Goal: Task Accomplishment & Management: Manage account settings

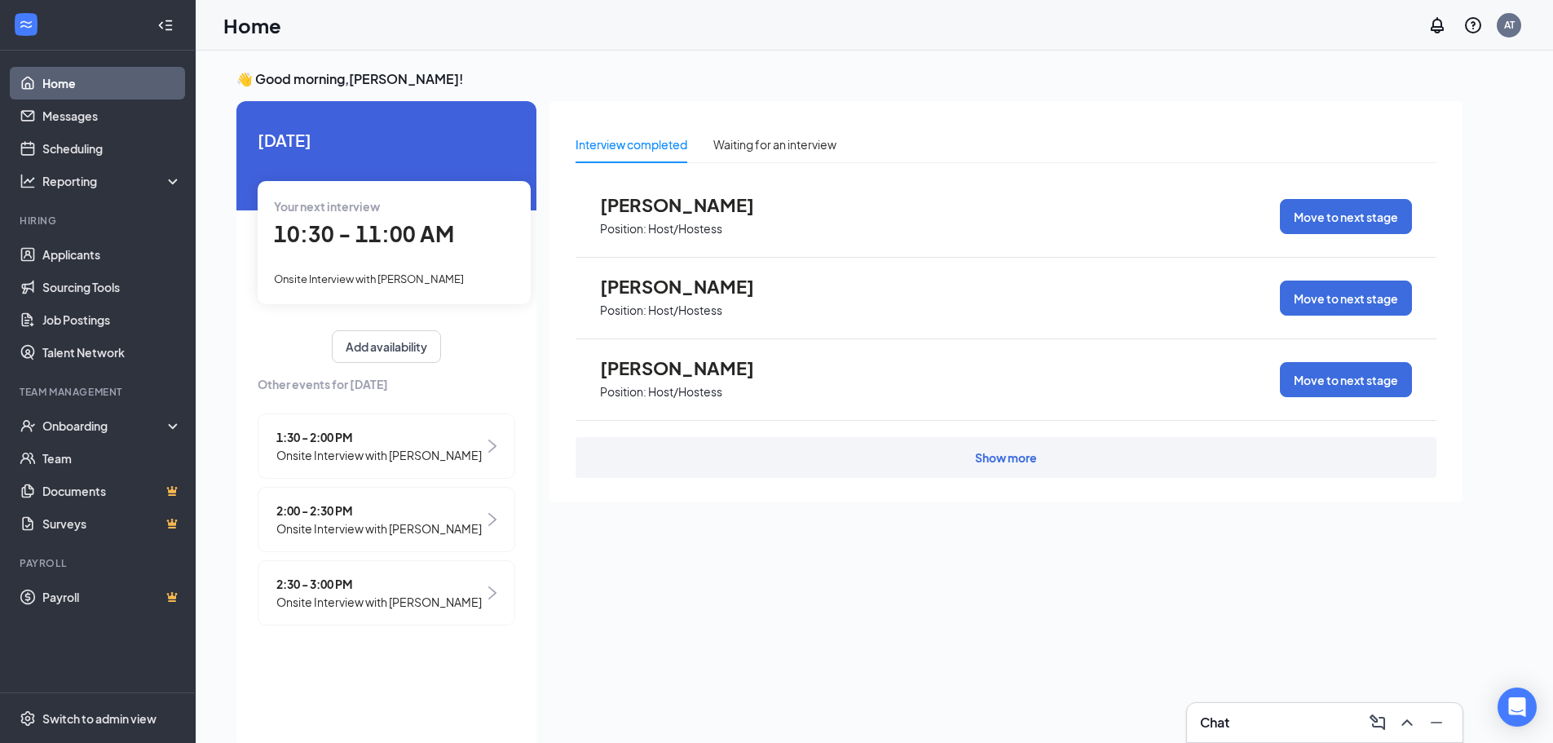
click at [371, 279] on span "Onsite Interview with [PERSON_NAME]" at bounding box center [369, 278] width 190 height 13
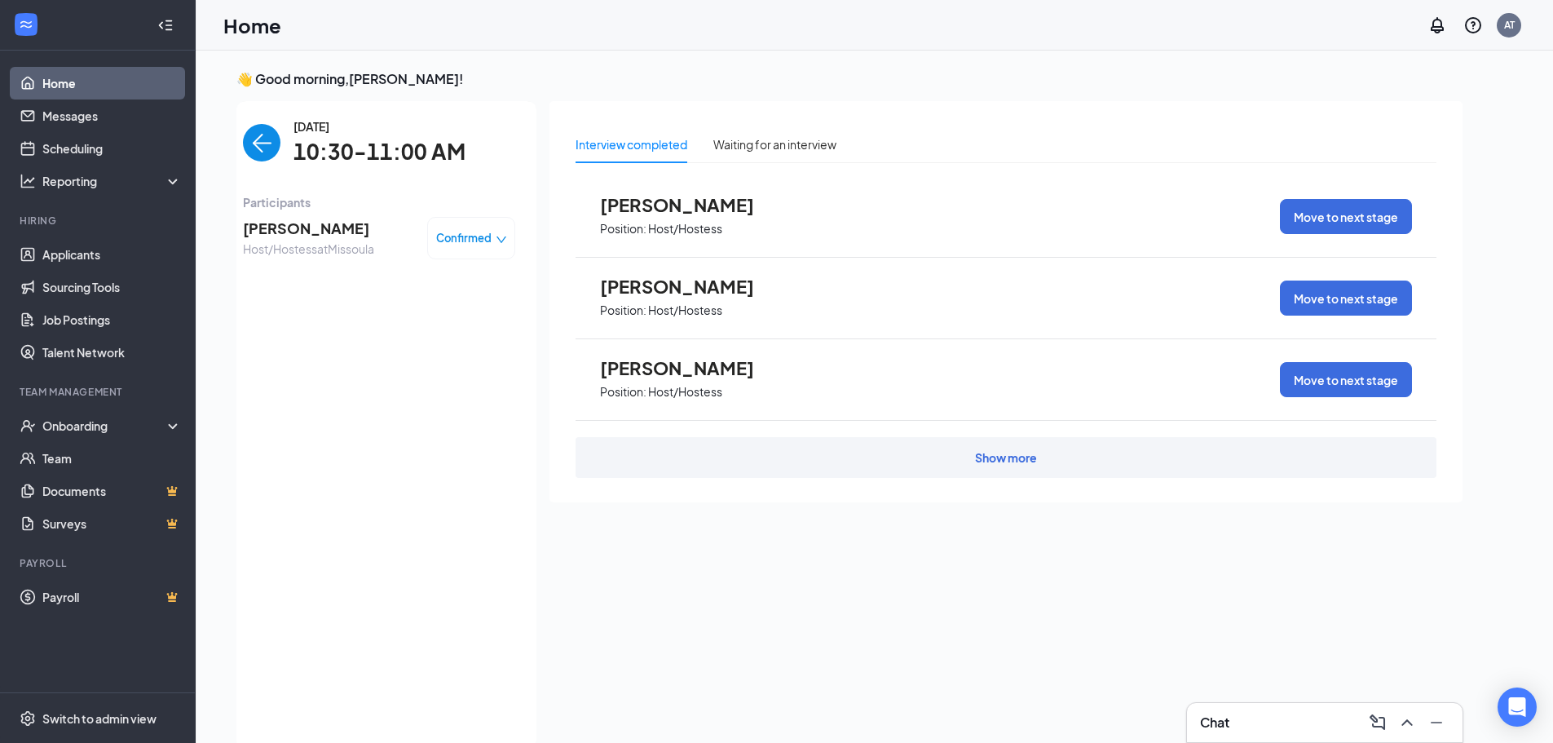
scroll to position [7, 0]
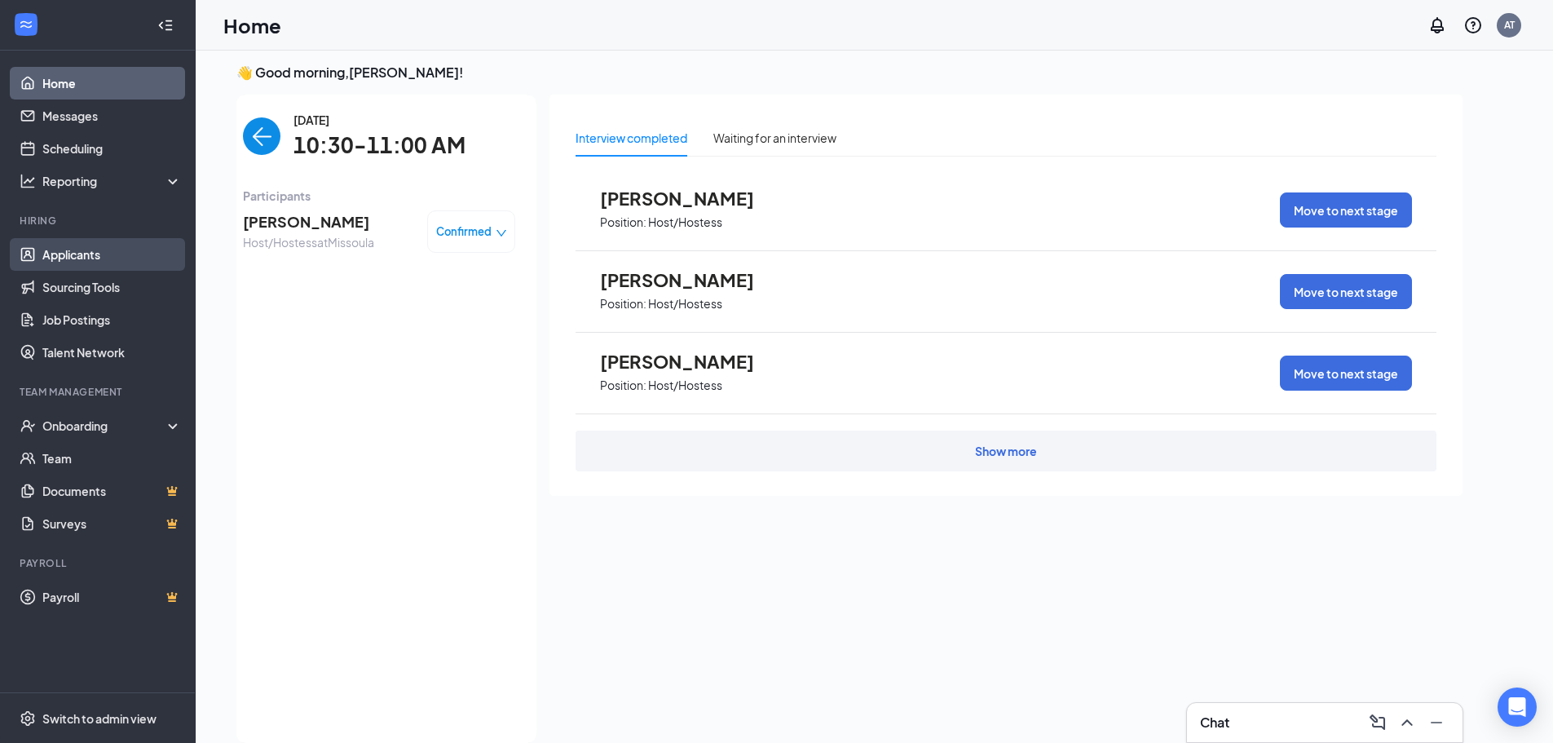
click at [105, 255] on link "Applicants" at bounding box center [111, 254] width 139 height 33
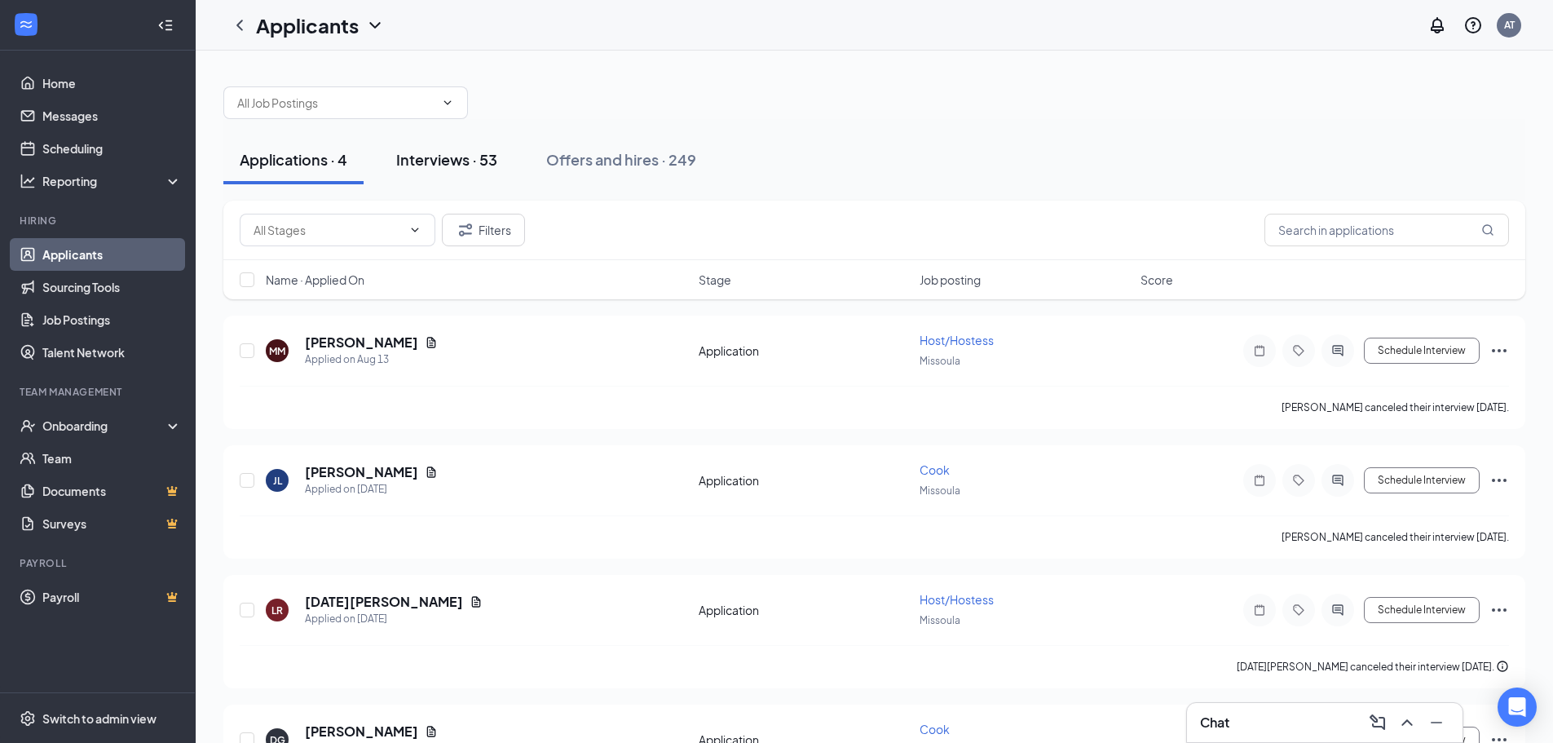
click at [441, 165] on div "Interviews · 53" at bounding box center [446, 159] width 101 height 20
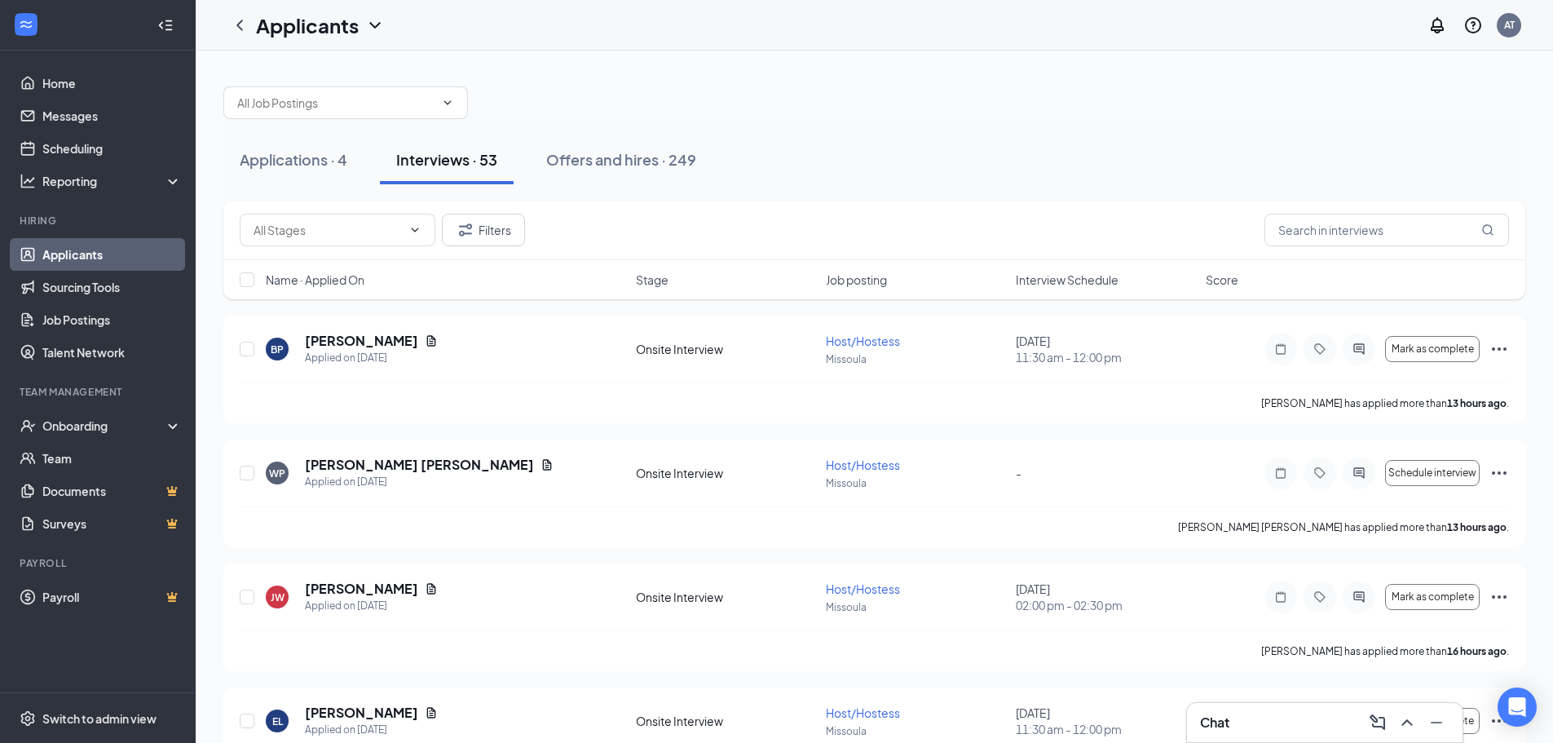
click at [1060, 287] on span "Interview Schedule" at bounding box center [1067, 279] width 103 height 16
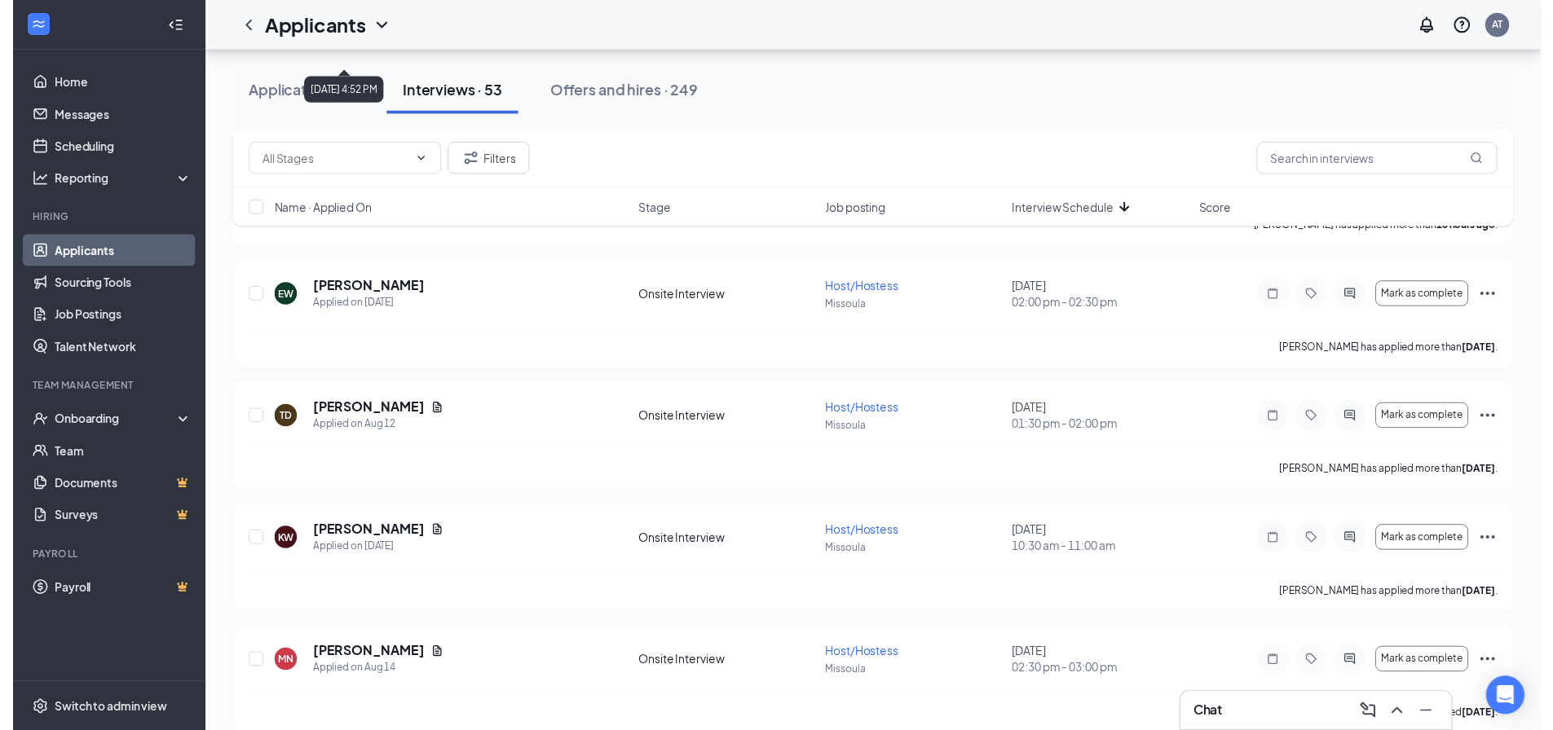
scroll to position [815, 0]
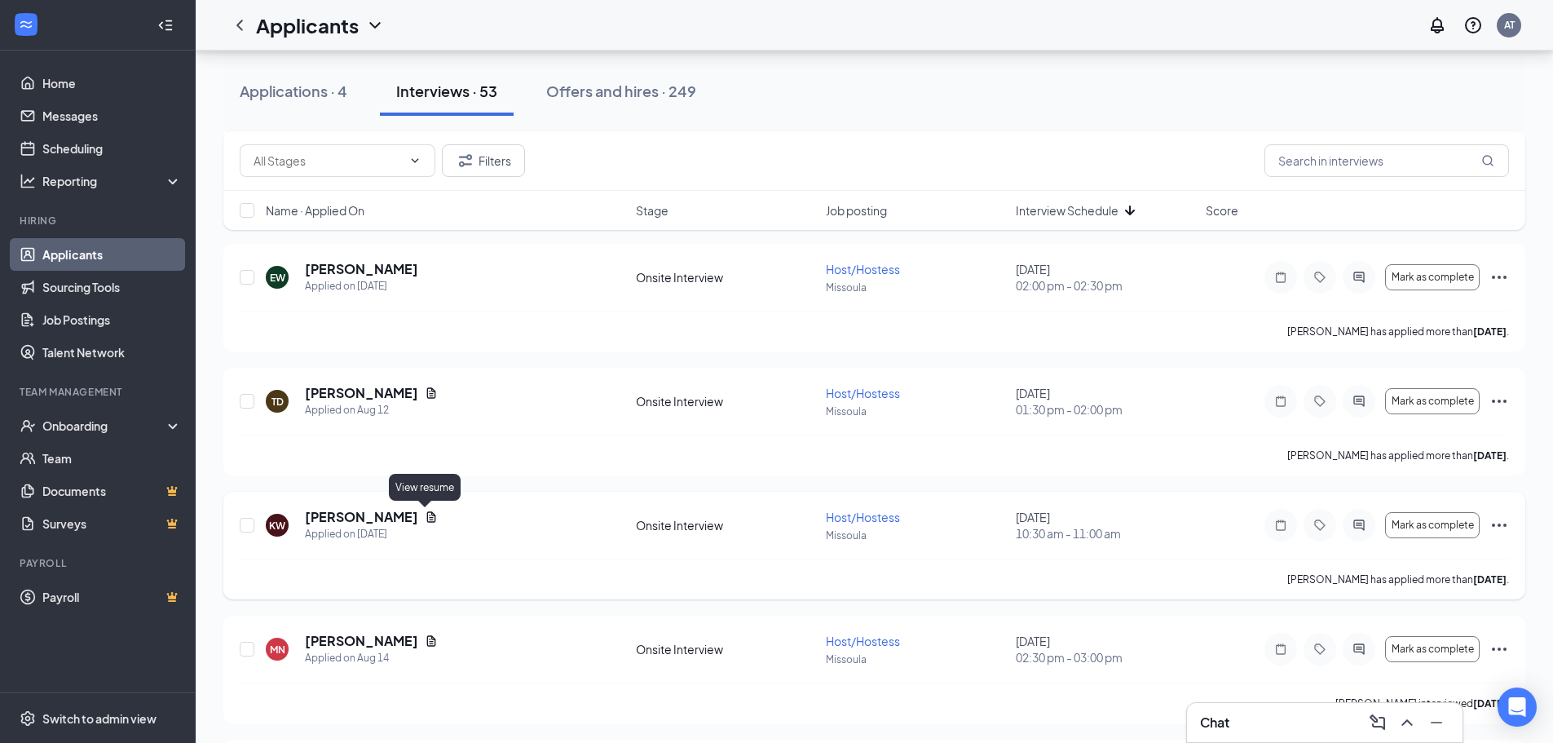
click at [427, 515] on icon "Document" at bounding box center [431, 516] width 9 height 11
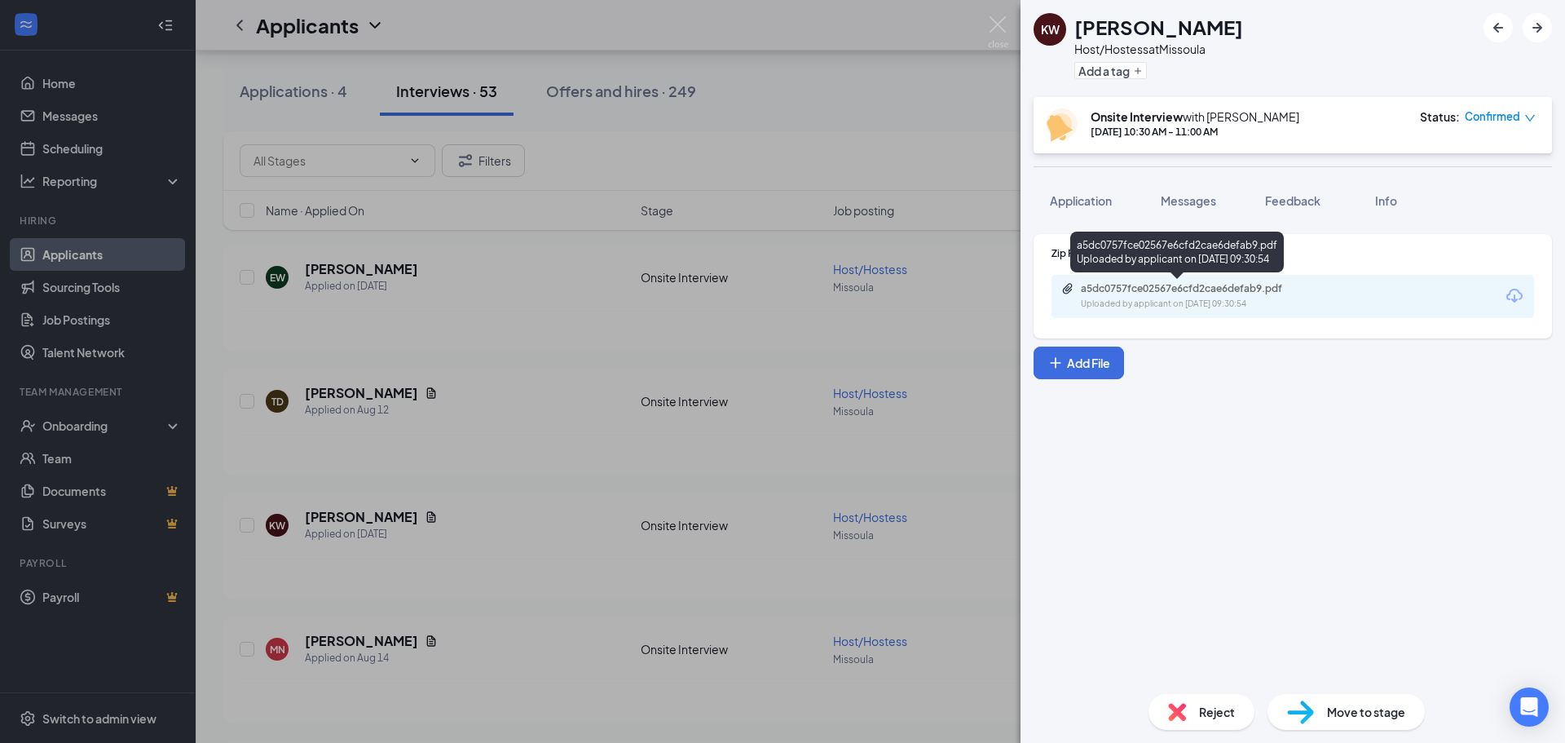
click at [1229, 298] on div "Uploaded by applicant on [DATE] 09:30:54" at bounding box center [1203, 304] width 245 height 13
click at [913, 115] on div "KW [PERSON_NAME] Host/Hostess at [GEOGRAPHIC_DATA] Add a tag Onsite Interview w…" at bounding box center [782, 371] width 1565 height 743
